Goal: Transaction & Acquisition: Purchase product/service

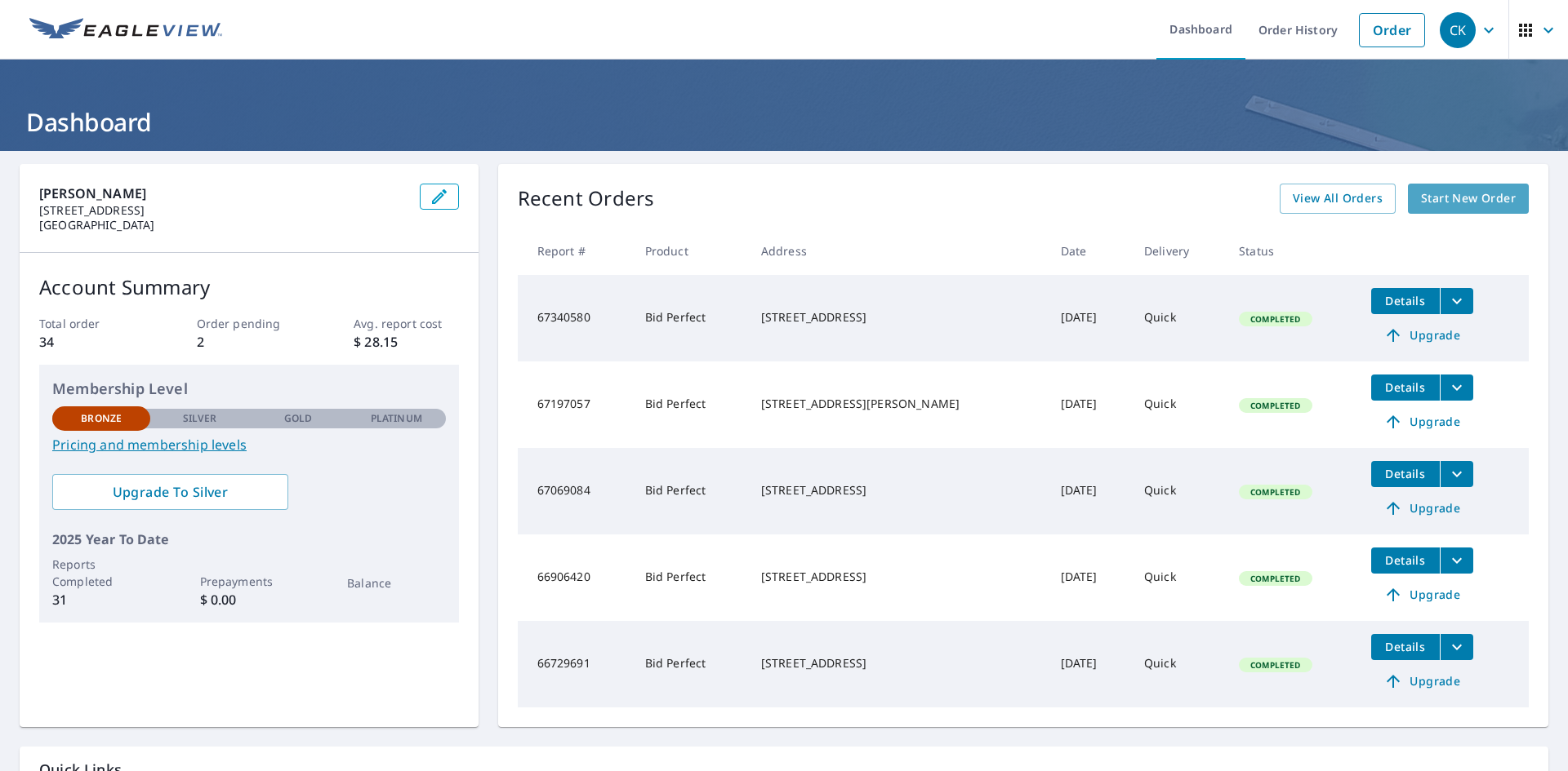
click at [1491, 198] on span "Start New Order" at bounding box center [1468, 199] width 94 height 20
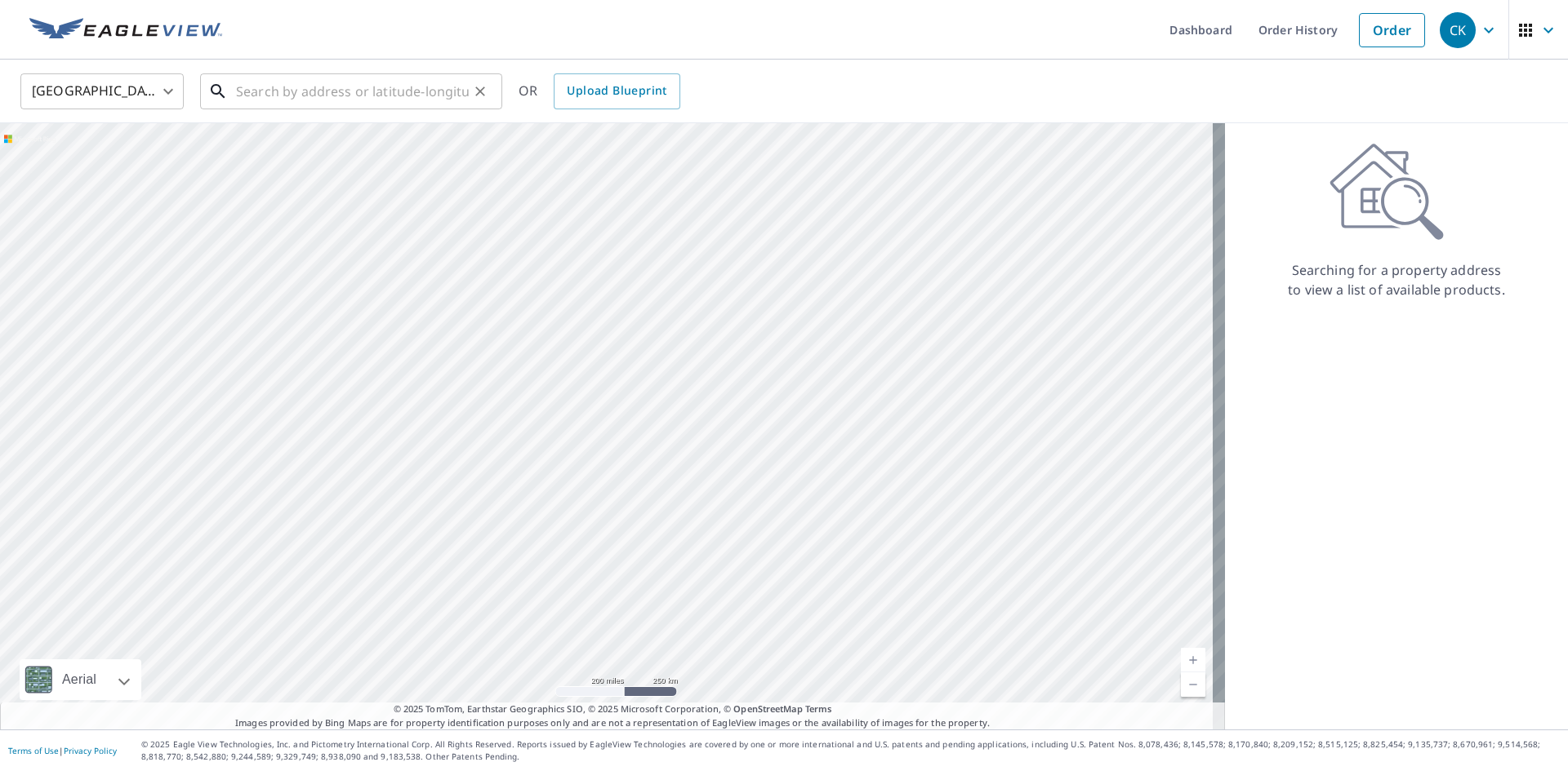
click at [347, 89] on input "text" at bounding box center [352, 91] width 232 height 46
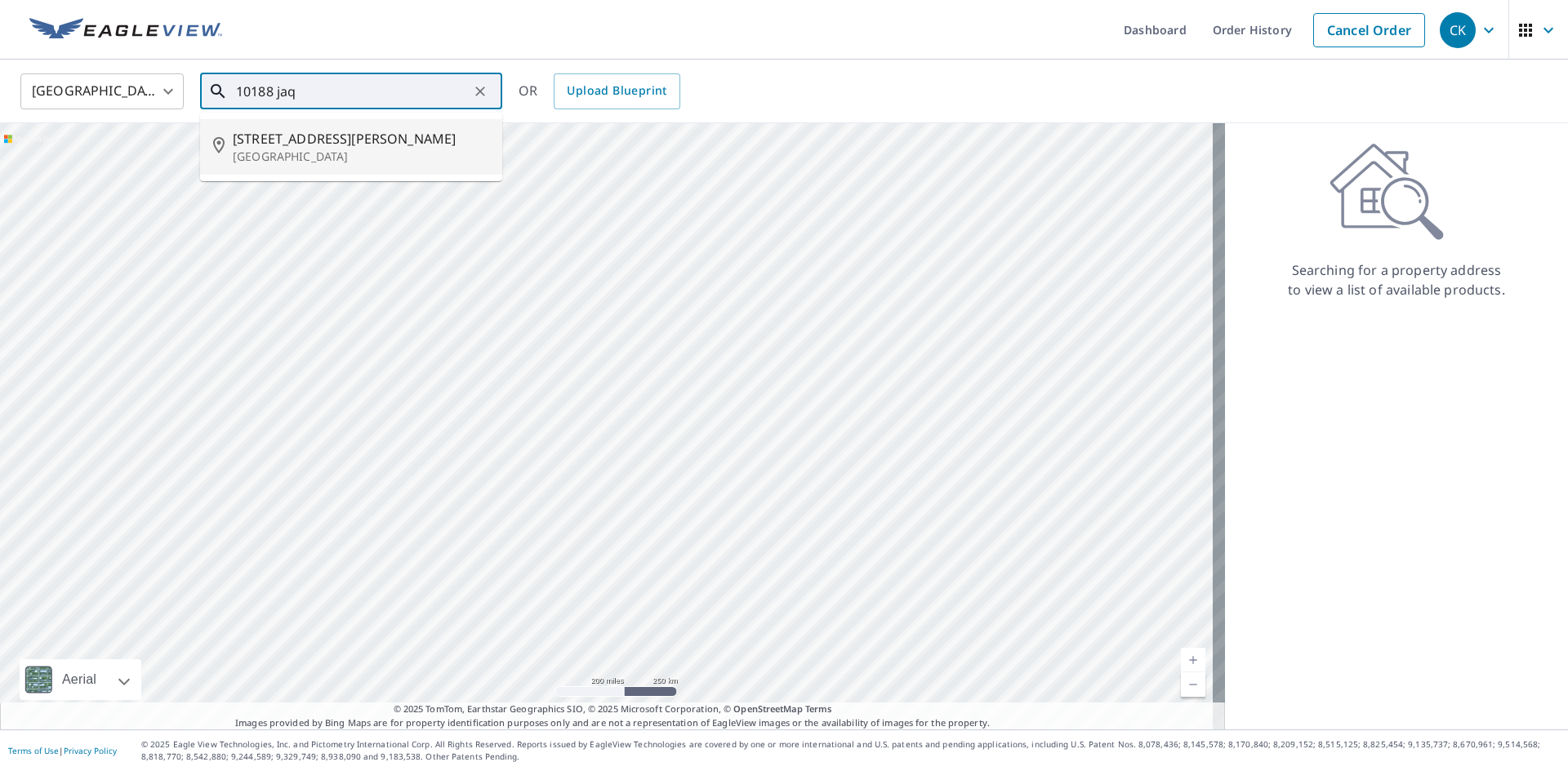
click at [318, 140] on span "[STREET_ADDRESS][PERSON_NAME]" at bounding box center [360, 138] width 257 height 19
type input "[STREET_ADDRESS][PERSON_NAME]"
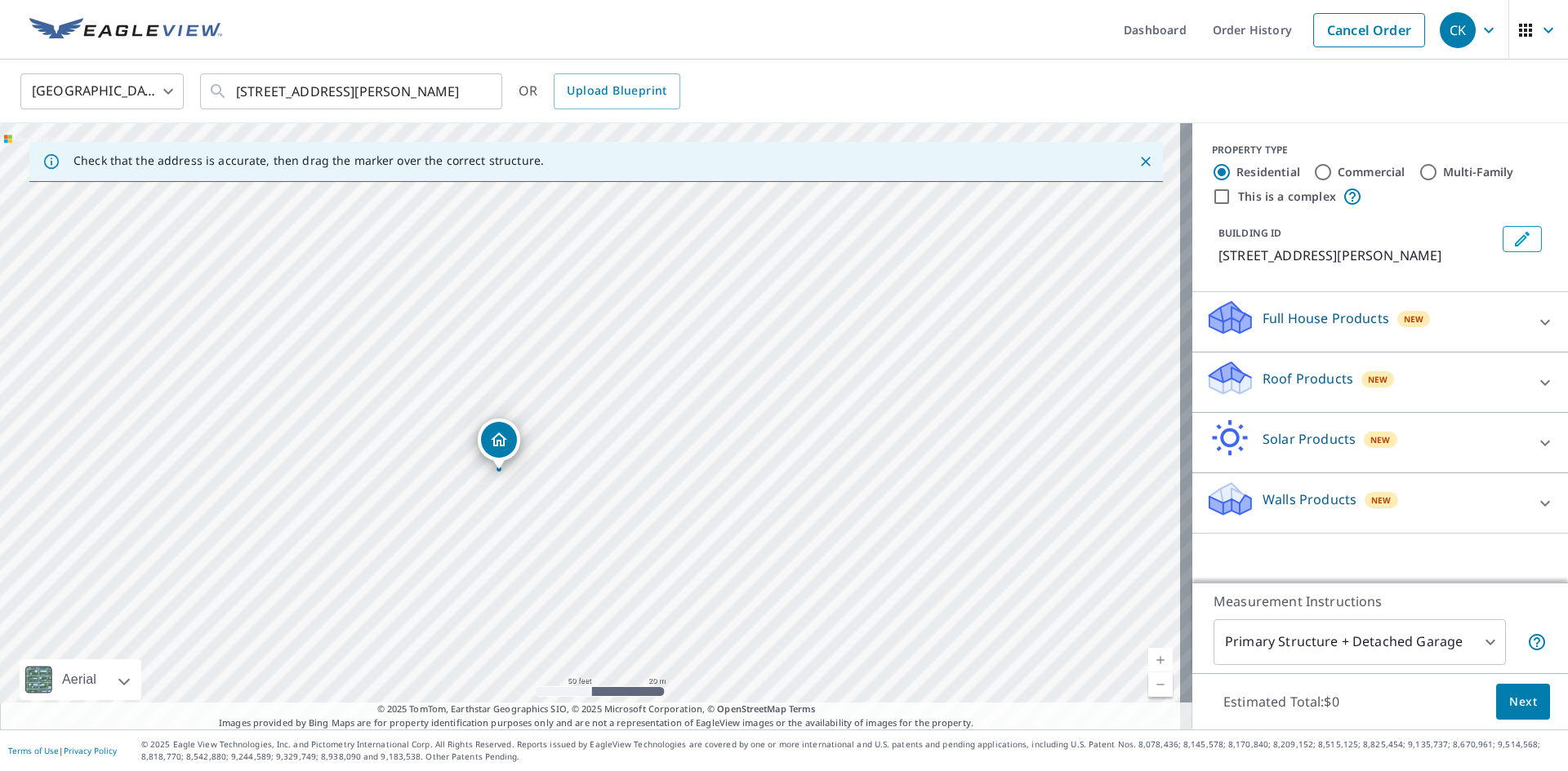
drag, startPoint x: 760, startPoint y: 417, endPoint x: 668, endPoint y: 463, distance: 102.9
click at [668, 463] on div "[STREET_ADDRESS][PERSON_NAME]" at bounding box center [596, 427] width 1192 height 606
click at [1537, 393] on icon at bounding box center [1545, 382] width 19 height 19
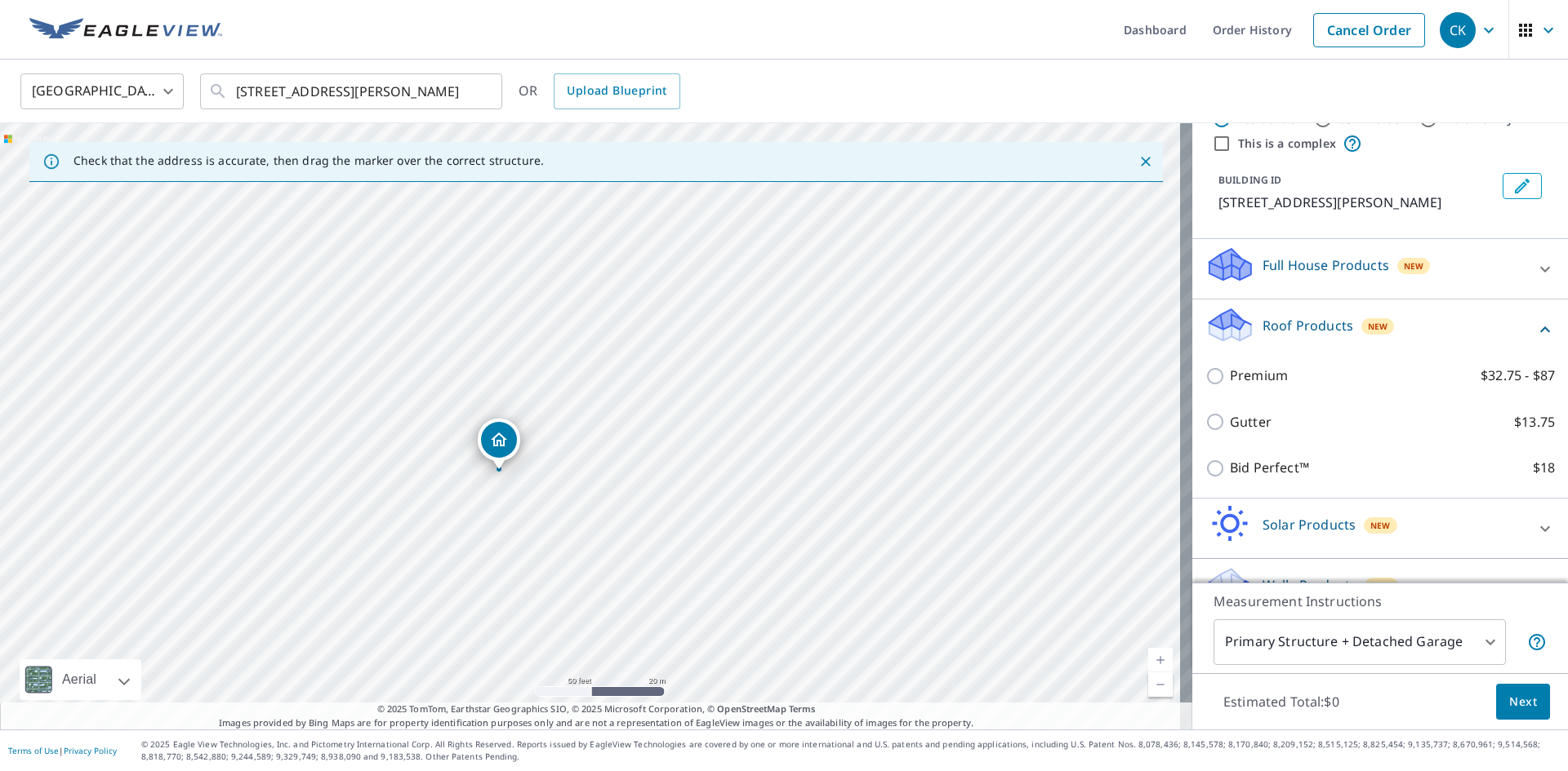
scroll to position [82, 0]
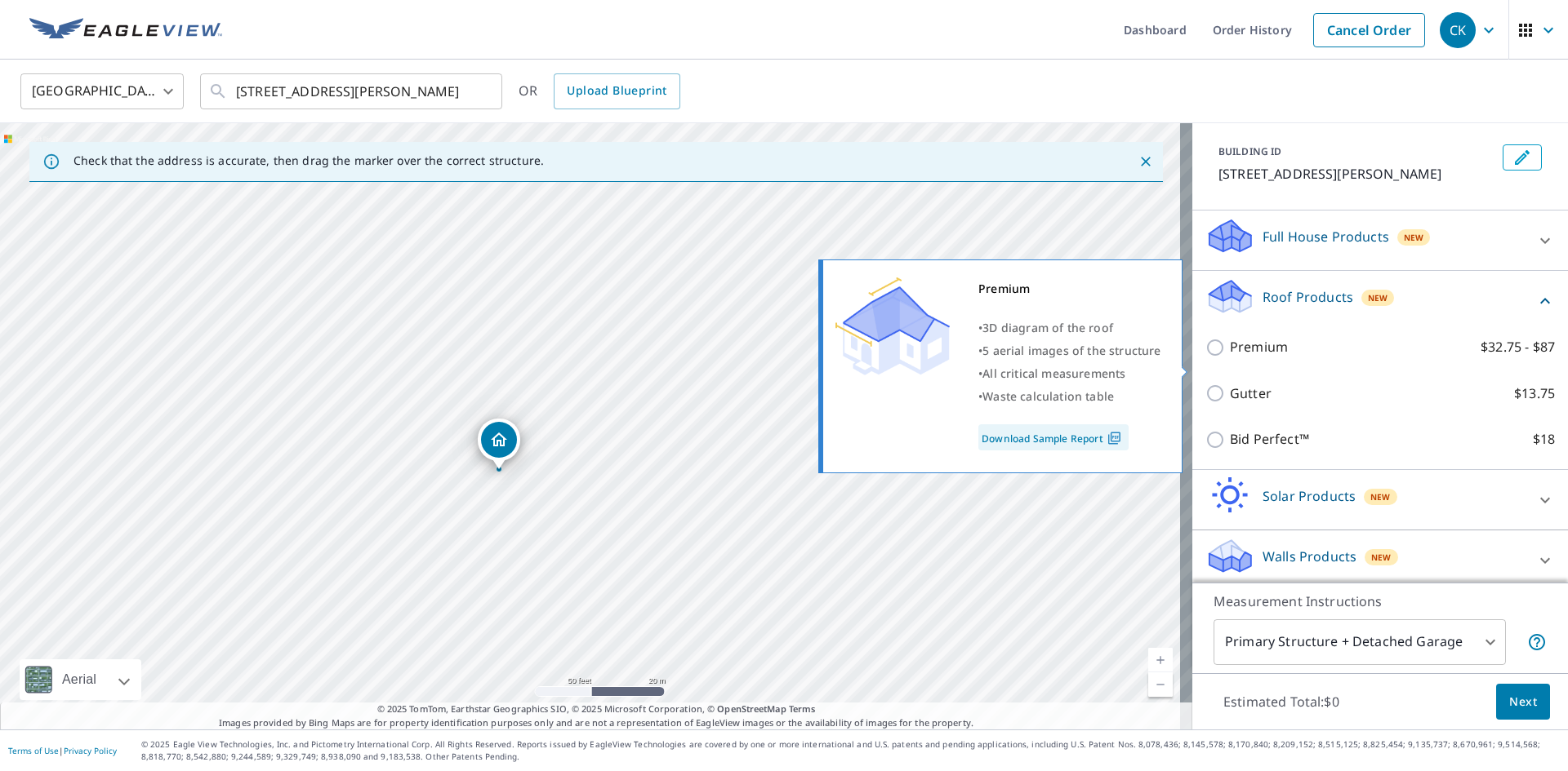
click at [1207, 358] on input "Premium $32.75 - $87" at bounding box center [1217, 347] width 24 height 19
checkbox input "true"
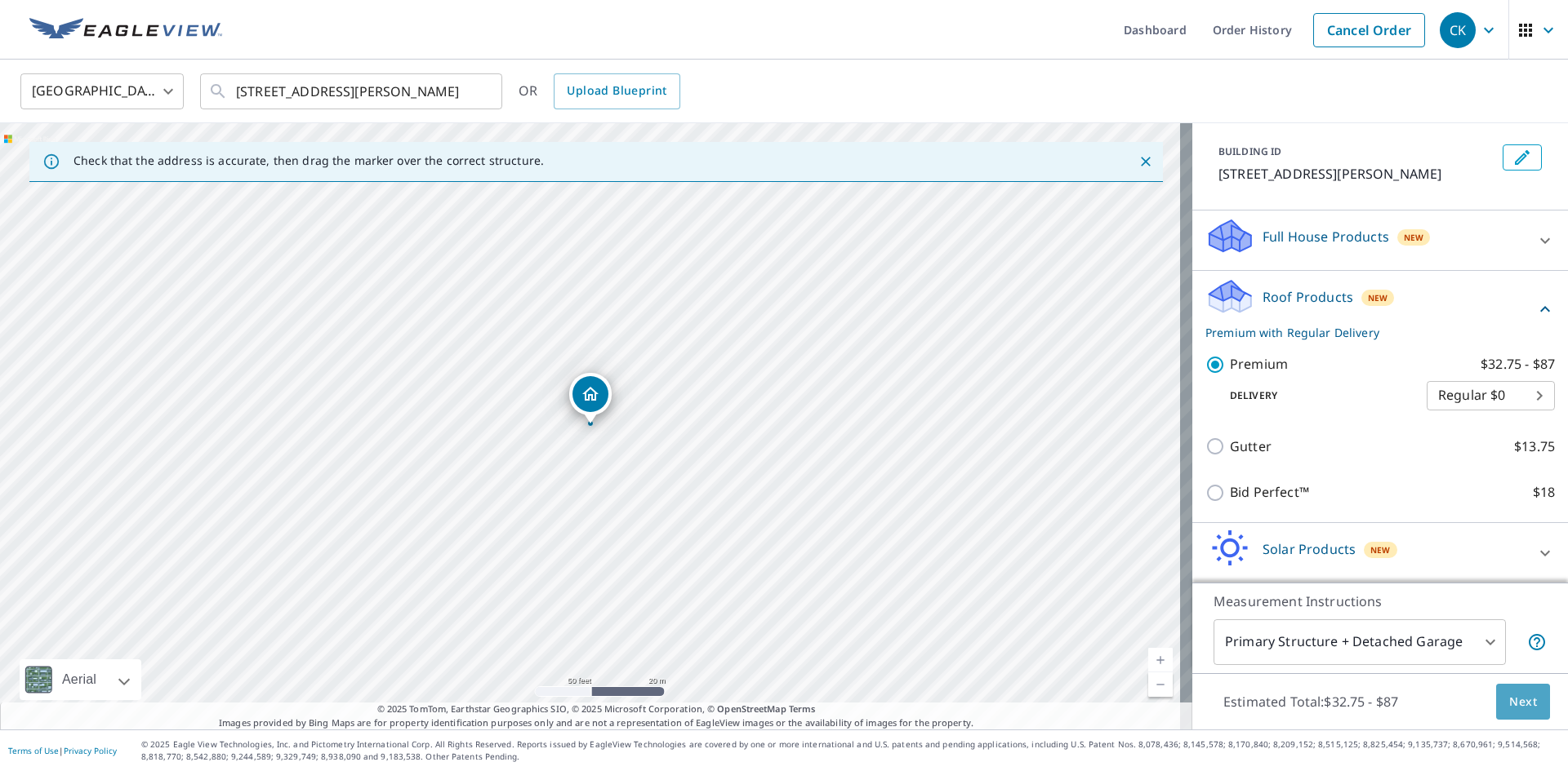
click at [1515, 693] on span "Next" at bounding box center [1522, 702] width 28 height 20
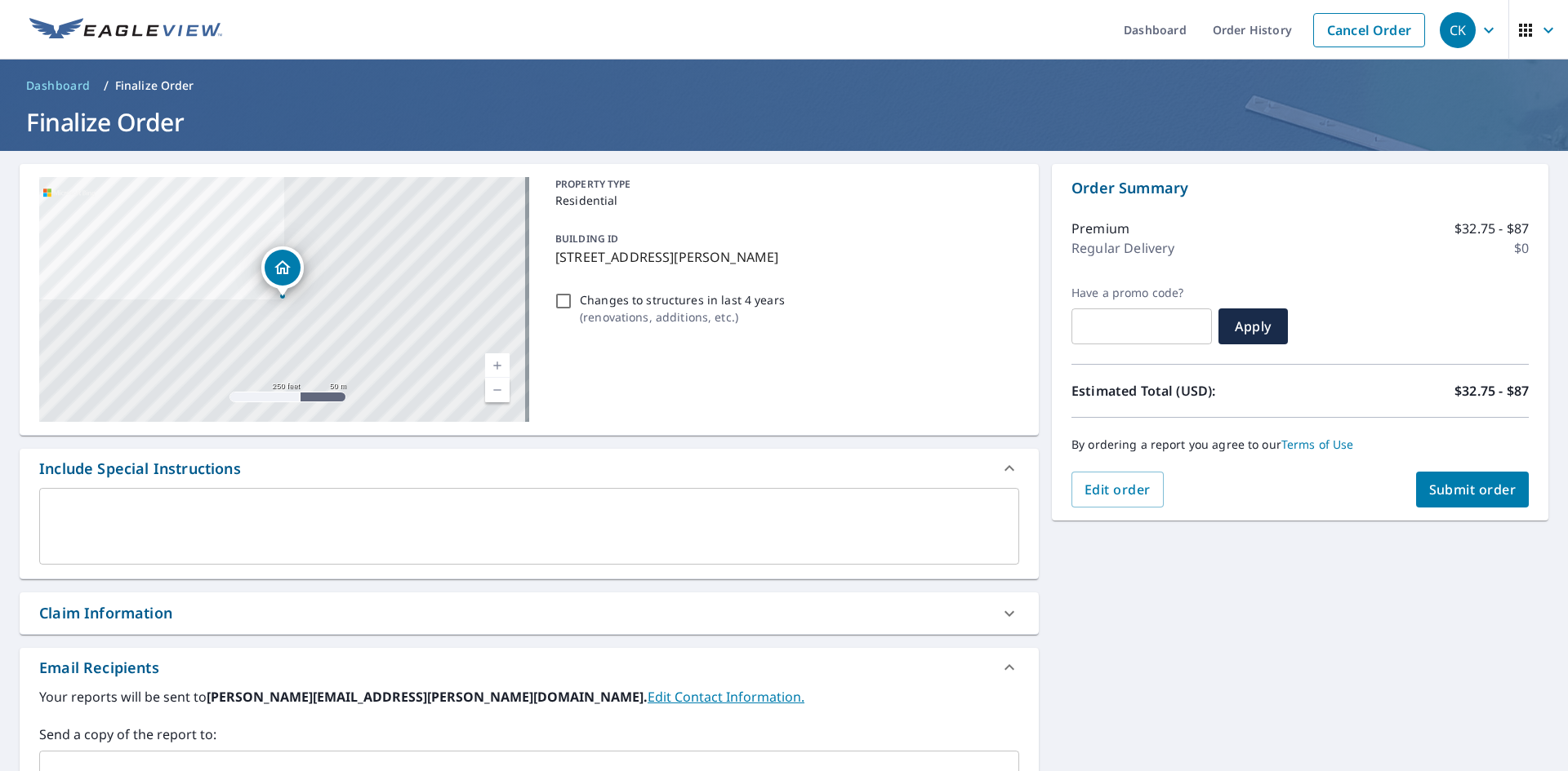
click at [1439, 497] on span "Submit order" at bounding box center [1473, 489] width 88 height 18
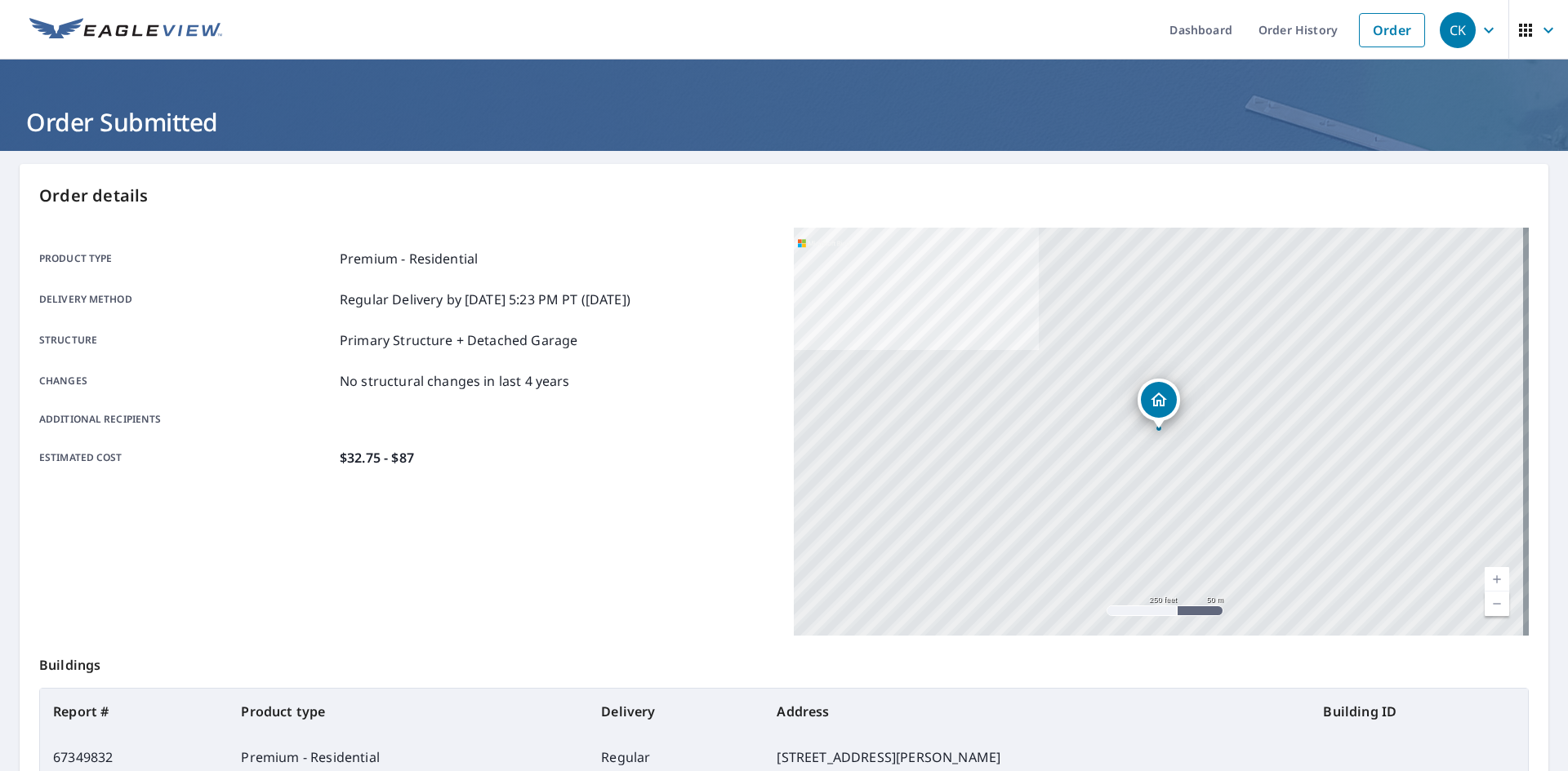
click at [1464, 33] on span "CK" at bounding box center [1470, 30] width 62 height 39
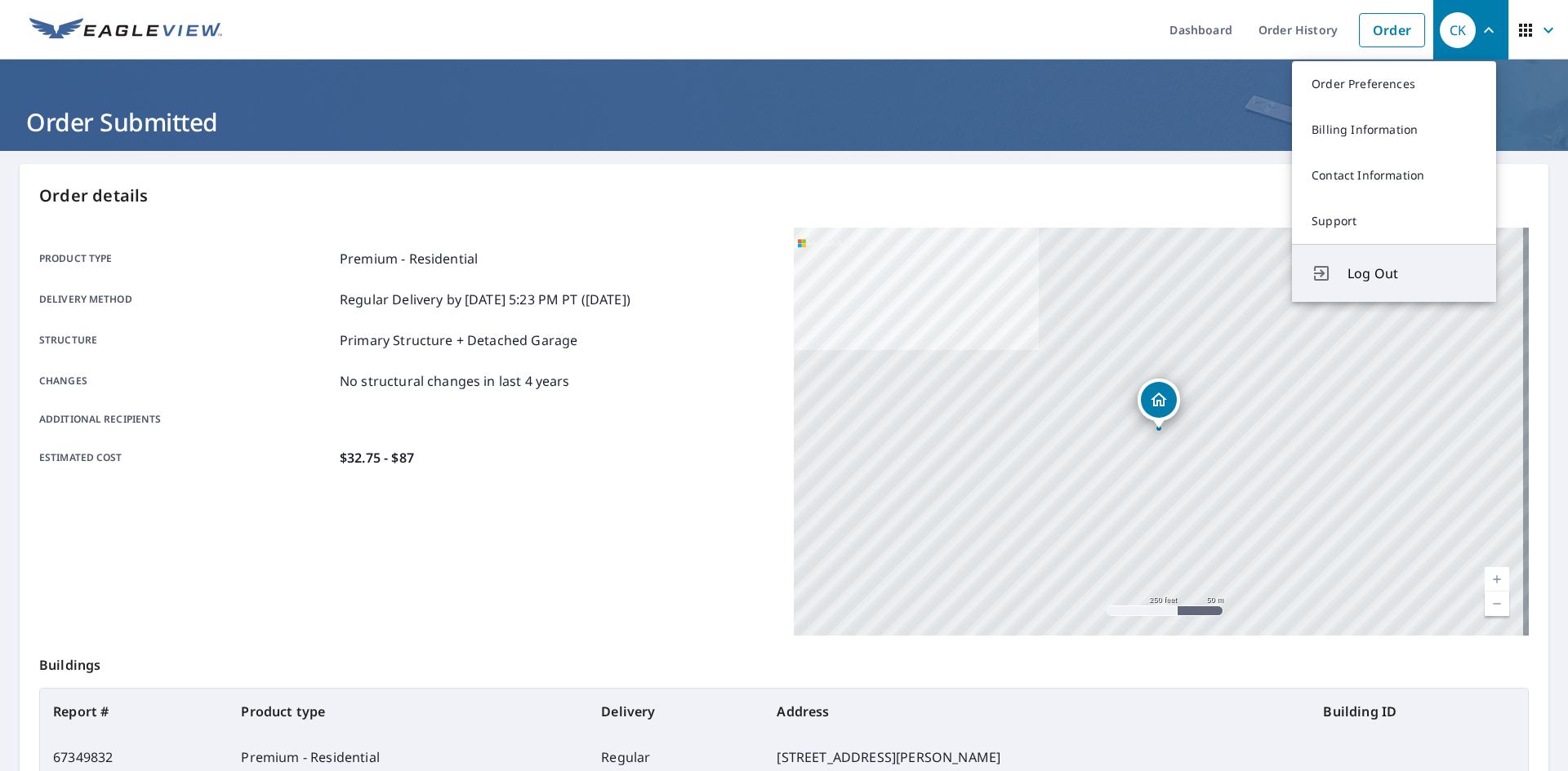
click at [1368, 275] on span "Log Out" at bounding box center [1412, 273] width 129 height 19
